Goal: Information Seeking & Learning: Learn about a topic

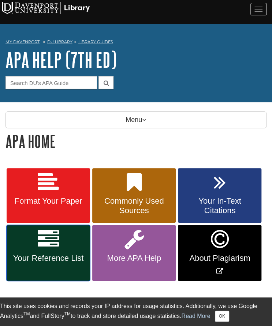
click at [64, 239] on link "Your Reference List" at bounding box center [49, 253] width 84 height 56
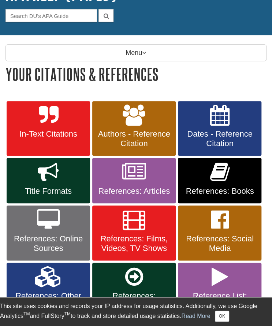
scroll to position [60, 0]
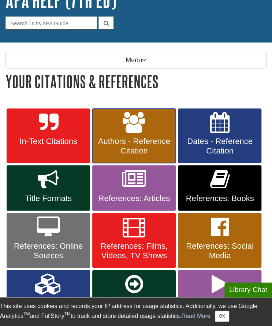
click at [147, 146] on span "Authors - Reference Citation" at bounding box center [134, 146] width 73 height 19
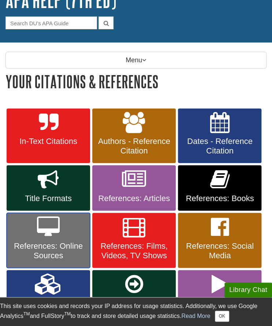
click at [56, 230] on icon at bounding box center [48, 227] width 23 height 21
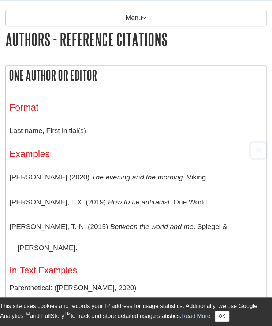
scroll to position [104, 0]
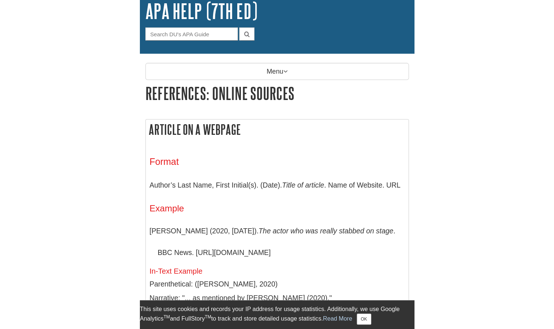
scroll to position [55, 0]
